Goal: Task Accomplishment & Management: Use online tool/utility

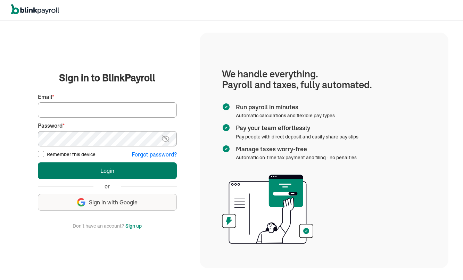
type input "[EMAIL_ADDRESS][DOMAIN_NAME]"
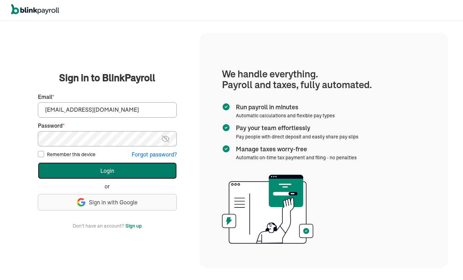
click at [113, 171] on button "Login" at bounding box center [107, 170] width 139 height 17
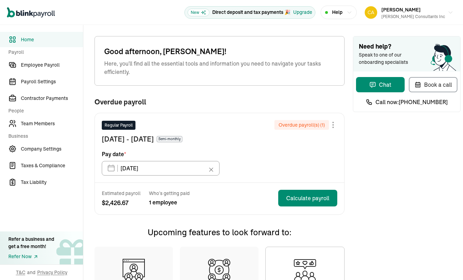
click at [332, 126] on div at bounding box center [333, 125] width 8 height 8
click at [332, 126] on div "Skip this payroll" at bounding box center [333, 125] width 8 height 8
click at [210, 169] on icon at bounding box center [210, 169] width 7 height 7
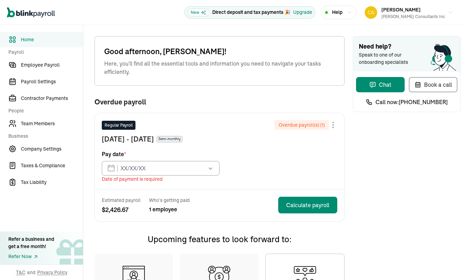
click at [210, 169] on icon "button" at bounding box center [210, 168] width 7 height 7
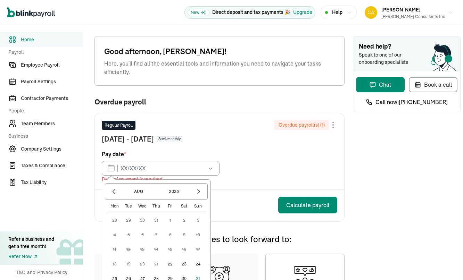
click at [262, 164] on div "Regular Payroll Overdue payroll(s) ( 1 ) [DATE] - [DATE] Semi-monthly Pay date …" at bounding box center [219, 151] width 249 height 76
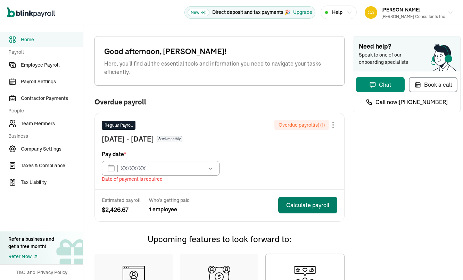
click at [302, 204] on button "Calculate payroll" at bounding box center [307, 205] width 59 height 17
click at [212, 169] on icon "button" at bounding box center [210, 168] width 7 height 7
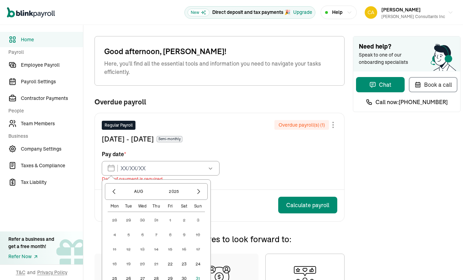
click at [295, 173] on div "Regular Payroll Overdue payroll(s) ( 1 ) [DATE] - [DATE] Semi-monthly Pay date …" at bounding box center [219, 151] width 249 height 76
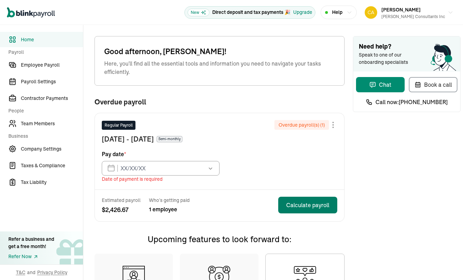
click at [314, 204] on button "Calculate payroll" at bounding box center [307, 205] width 59 height 17
click at [296, 204] on button "Calculate payroll" at bounding box center [307, 205] width 59 height 17
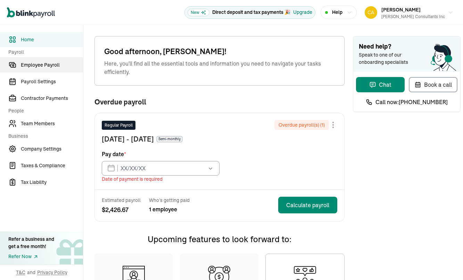
click at [49, 66] on span "Employee Payroll" at bounding box center [52, 64] width 62 height 7
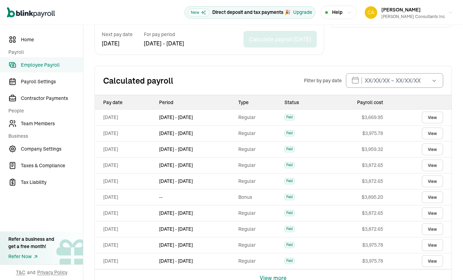
scroll to position [267, 0]
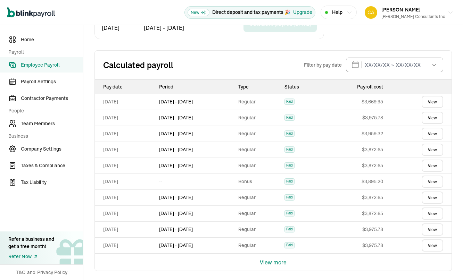
click at [273, 261] on button "View more" at bounding box center [273, 262] width 27 height 17
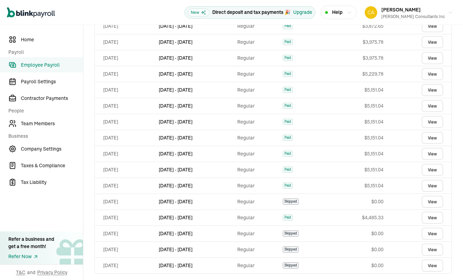
scroll to position [455, 0]
click at [37, 81] on span "Payroll Settings" at bounding box center [52, 81] width 62 height 7
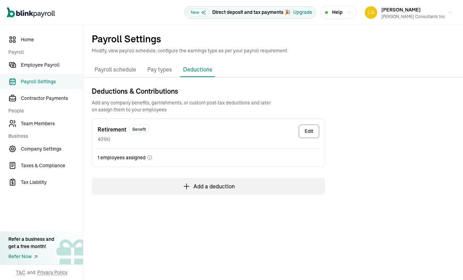
click at [161, 71] on p "Pay types" at bounding box center [159, 69] width 25 height 9
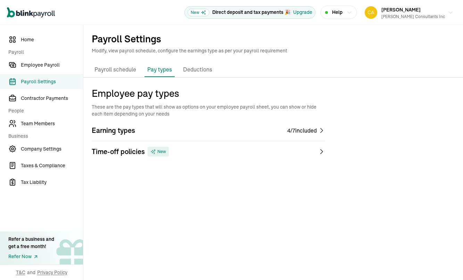
click at [116, 69] on p "Payroll schedule" at bounding box center [115, 69] width 42 height 9
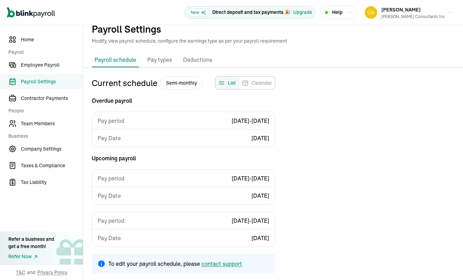
scroll to position [10, 0]
click at [27, 41] on span "Home" at bounding box center [52, 39] width 62 height 7
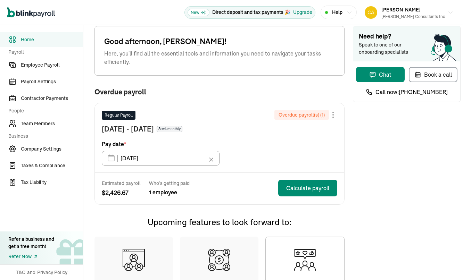
click at [332, 113] on div at bounding box center [333, 115] width 8 height 8
click at [271, 130] on span "Skip this payroll" at bounding box center [285, 131] width 40 height 7
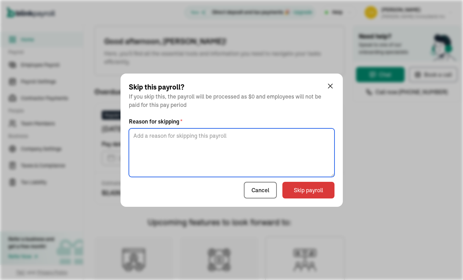
click at [146, 135] on textarea at bounding box center [231, 152] width 205 height 49
type textarea "Missed"
click at [308, 190] on button "Skip payroll" at bounding box center [308, 190] width 52 height 17
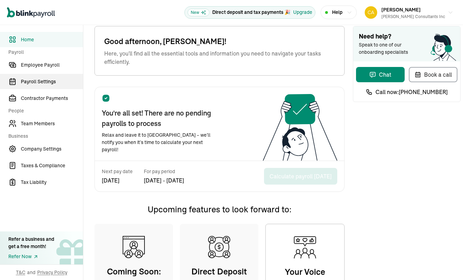
click at [36, 80] on span "Payroll Settings" at bounding box center [52, 81] width 62 height 7
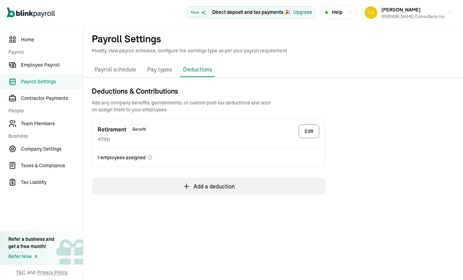
click at [122, 70] on p "Payroll schedule" at bounding box center [115, 69] width 42 height 9
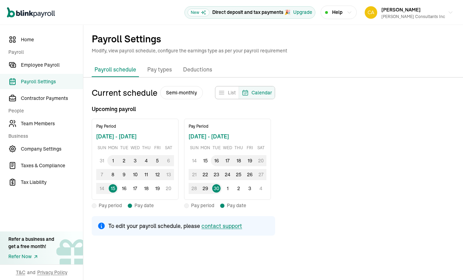
click at [268, 91] on span "Calendar" at bounding box center [261, 92] width 20 height 7
click at [112, 161] on span "1" at bounding box center [112, 160] width 11 height 11
click at [112, 159] on span "1" at bounding box center [112, 160] width 11 height 11
click at [159, 71] on p "Pay types" at bounding box center [159, 69] width 25 height 9
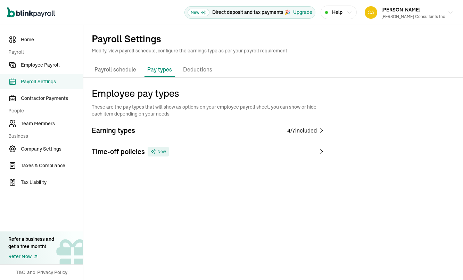
click at [306, 131] on div "4 / 7 included" at bounding box center [301, 130] width 29 height 8
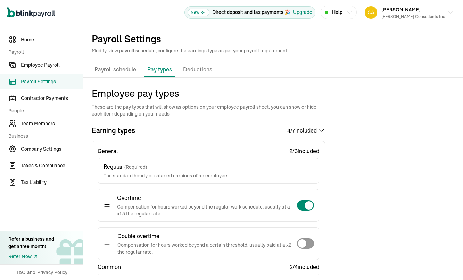
click at [196, 71] on p "Deductions" at bounding box center [197, 69] width 29 height 9
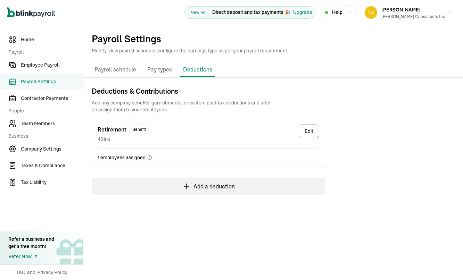
click at [111, 70] on p "Payroll schedule" at bounding box center [115, 69] width 42 height 9
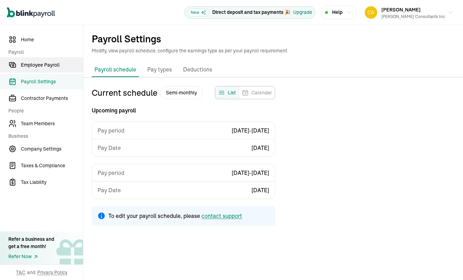
click at [45, 66] on span "Employee Payroll" at bounding box center [52, 64] width 62 height 7
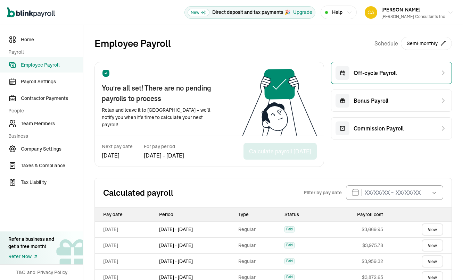
click at [439, 74] on icon at bounding box center [443, 73] width 8 height 8
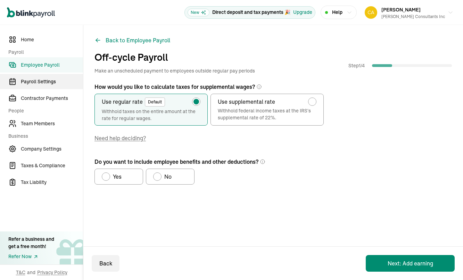
click at [35, 82] on span "Payroll Settings" at bounding box center [52, 81] width 62 height 7
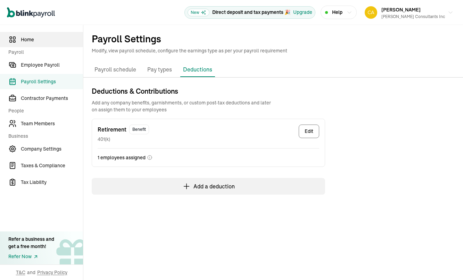
click at [26, 38] on span "Home" at bounding box center [52, 39] width 62 height 7
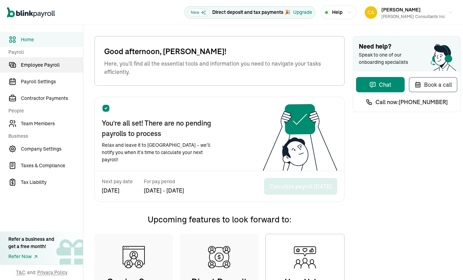
click at [43, 67] on span "Employee Payroll" at bounding box center [52, 64] width 62 height 7
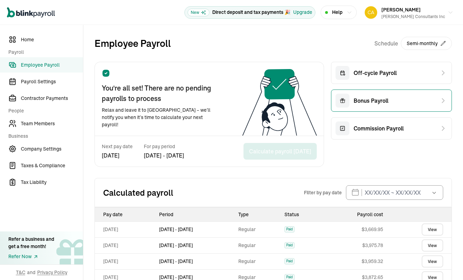
click at [420, 103] on div "Bonus Payroll" at bounding box center [391, 101] width 121 height 22
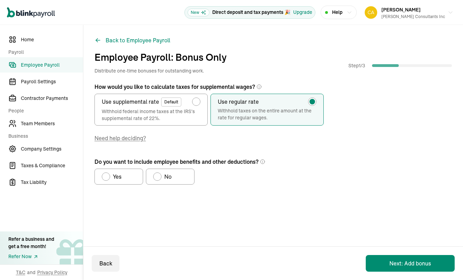
click at [155, 175] on div "radio-group" at bounding box center [157, 177] width 6 height 6
click at [155, 175] on input "No" at bounding box center [156, 175] width 6 height 6
radio input "true"
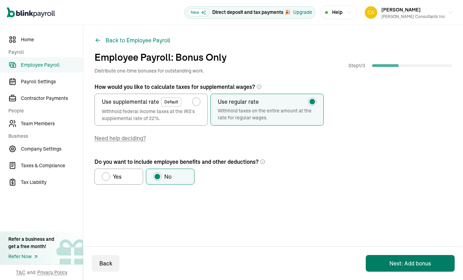
click at [417, 266] on button "Next: Add bonus" at bounding box center [409, 263] width 89 height 17
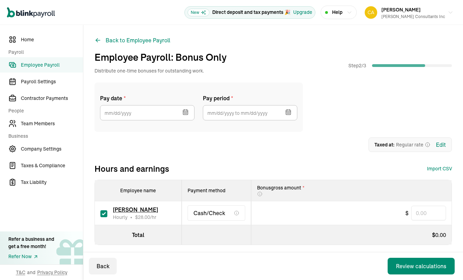
click at [184, 113] on icon "button" at bounding box center [184, 113] width 0 height 1
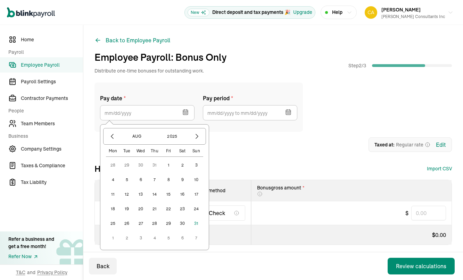
click at [169, 195] on button "15" at bounding box center [168, 194] width 14 height 14
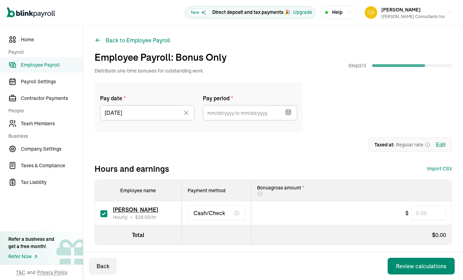
click at [289, 112] on icon "button" at bounding box center [288, 112] width 5 height 0
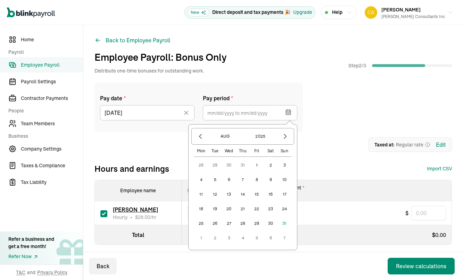
click at [285, 223] on button "31" at bounding box center [284, 224] width 14 height 14
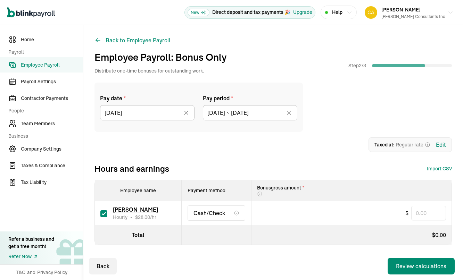
type input "[DATE] ~ [DATE]"
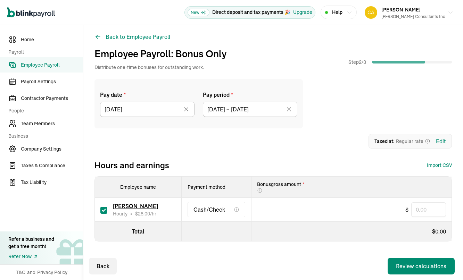
scroll to position [4, 0]
click at [433, 209] on input "text" at bounding box center [428, 209] width 35 height 15
type input "2,800"
click at [412, 266] on div "Review calculations" at bounding box center [421, 266] width 50 height 8
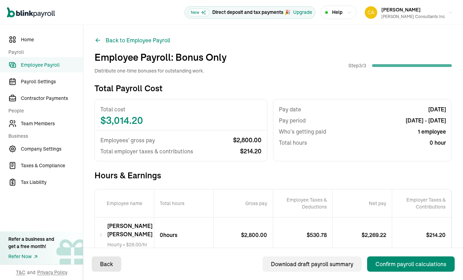
click at [107, 263] on div "Back" at bounding box center [106, 264] width 13 height 8
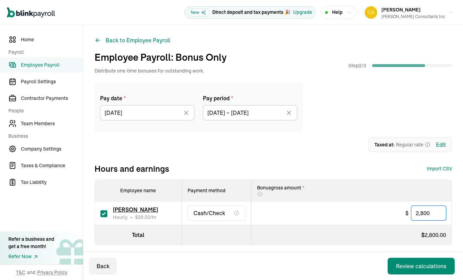
click at [434, 213] on input "2,800" at bounding box center [428, 213] width 35 height 15
type input "2,900"
click at [403, 268] on div "Review calculations" at bounding box center [421, 266] width 50 height 8
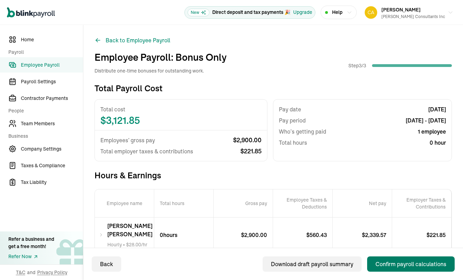
click at [397, 264] on div "Confirm payroll calculations" at bounding box center [410, 264] width 71 height 8
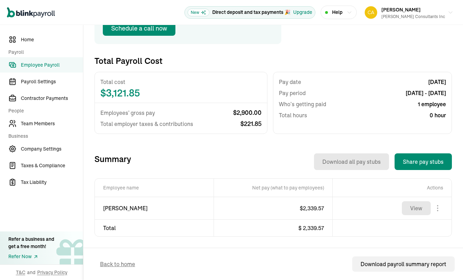
scroll to position [128, 0]
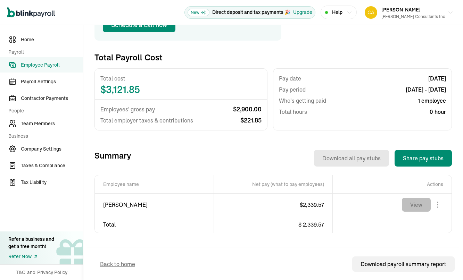
click at [416, 202] on button "View" at bounding box center [415, 205] width 29 height 14
click at [375, 263] on div "Download payroll summary report" at bounding box center [403, 264] width 86 height 8
click at [31, 183] on span "Tax Liability" at bounding box center [52, 182] width 62 height 7
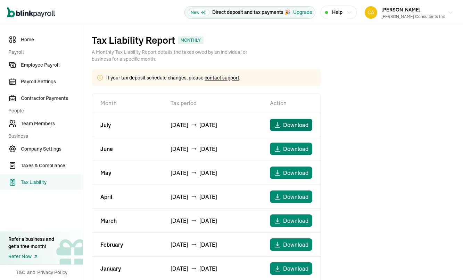
click at [292, 125] on span "Download" at bounding box center [295, 125] width 25 height 8
